Goal: Task Accomplishment & Management: Manage account settings

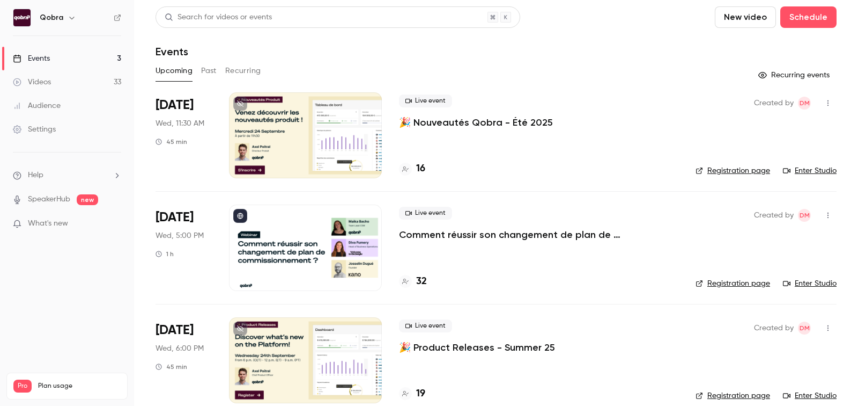
scroll to position [16, 0]
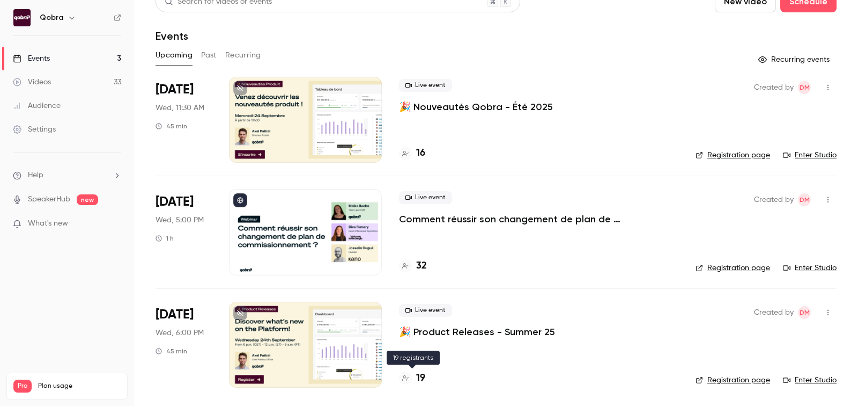
click at [421, 376] on h4 "19" at bounding box center [420, 378] width 9 height 14
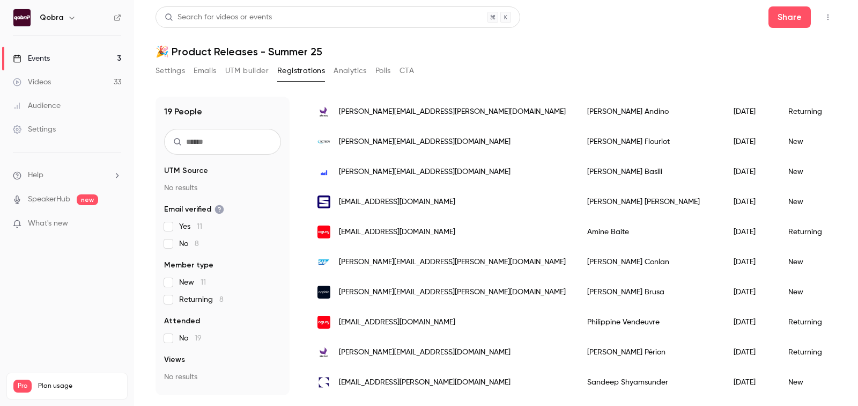
scroll to position [374, 0]
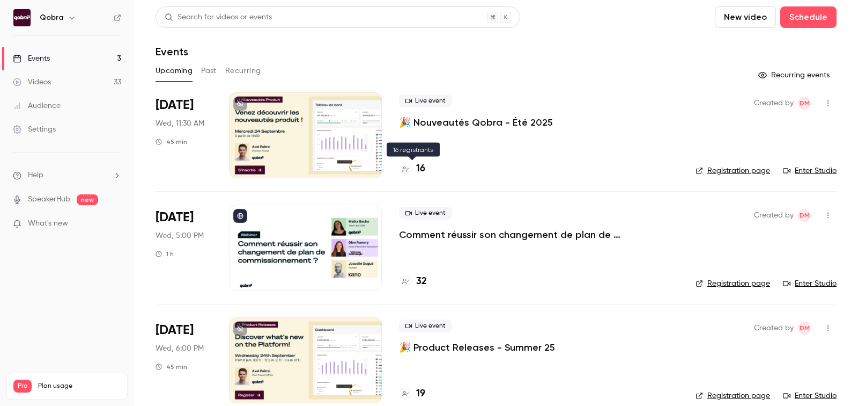
click at [418, 171] on h4 "16" at bounding box center [420, 168] width 9 height 14
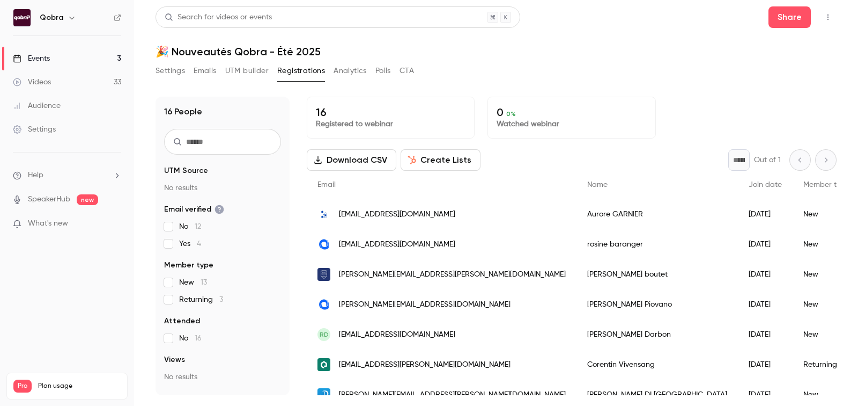
click at [64, 52] on link "Events 3" at bounding box center [67, 59] width 134 height 24
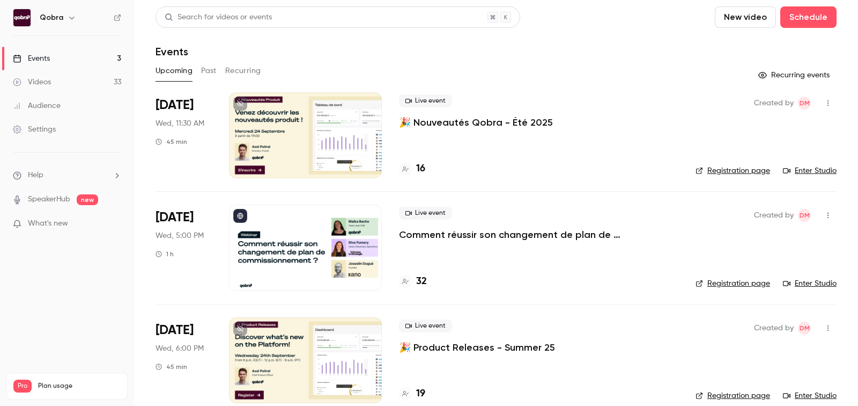
scroll to position [16, 0]
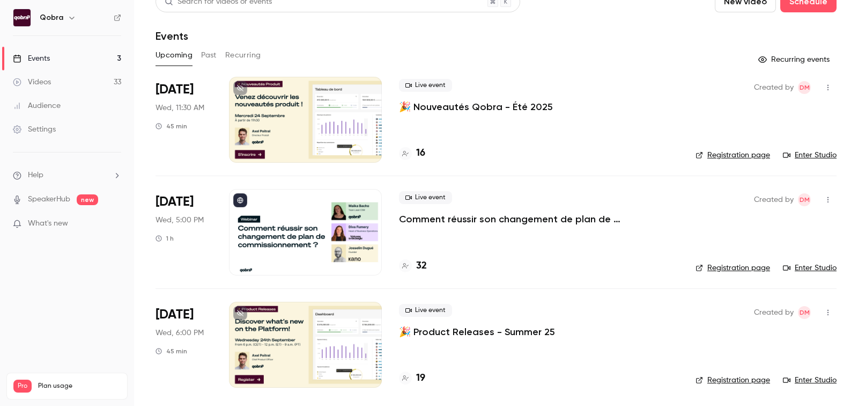
click at [422, 381] on h4 "19" at bounding box center [420, 378] width 9 height 14
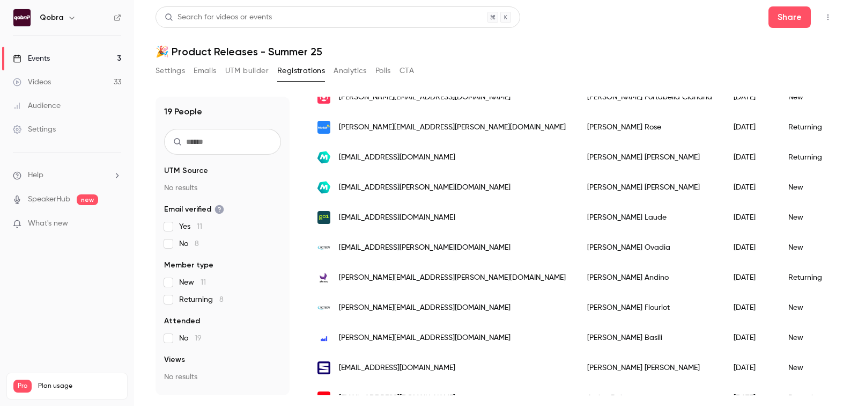
scroll to position [374, 0]
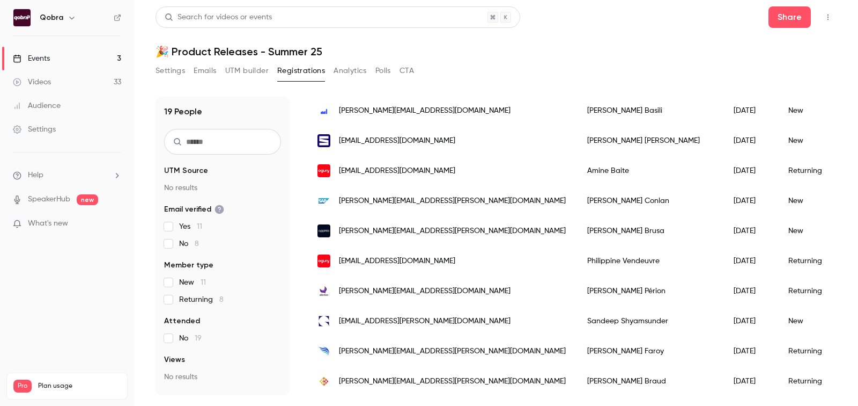
click at [404, 136] on span "[EMAIL_ADDRESS][DOMAIN_NAME]" at bounding box center [397, 140] width 116 height 11
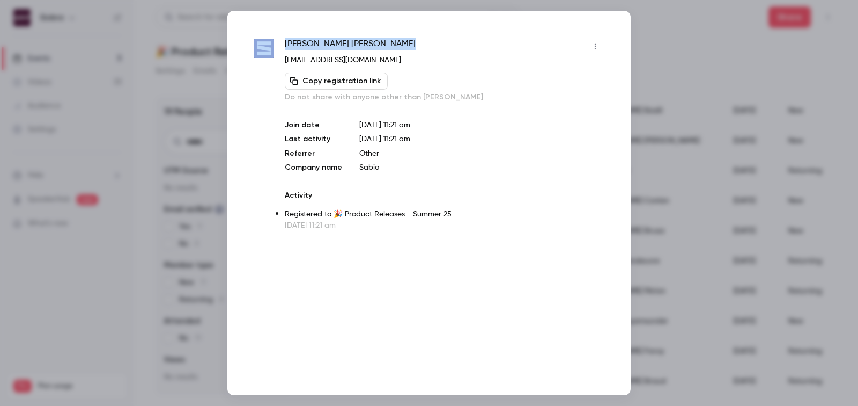
drag, startPoint x: 629, startPoint y: 47, endPoint x: 614, endPoint y: 45, distance: 15.2
click at [635, 71] on div "[PERSON_NAME] [EMAIL_ADDRESS][DOMAIN_NAME] Copy registration link Do not share …" at bounding box center [429, 203] width 858 height 406
click at [660, 45] on div at bounding box center [429, 203] width 858 height 406
